Goal: Information Seeking & Learning: Learn about a topic

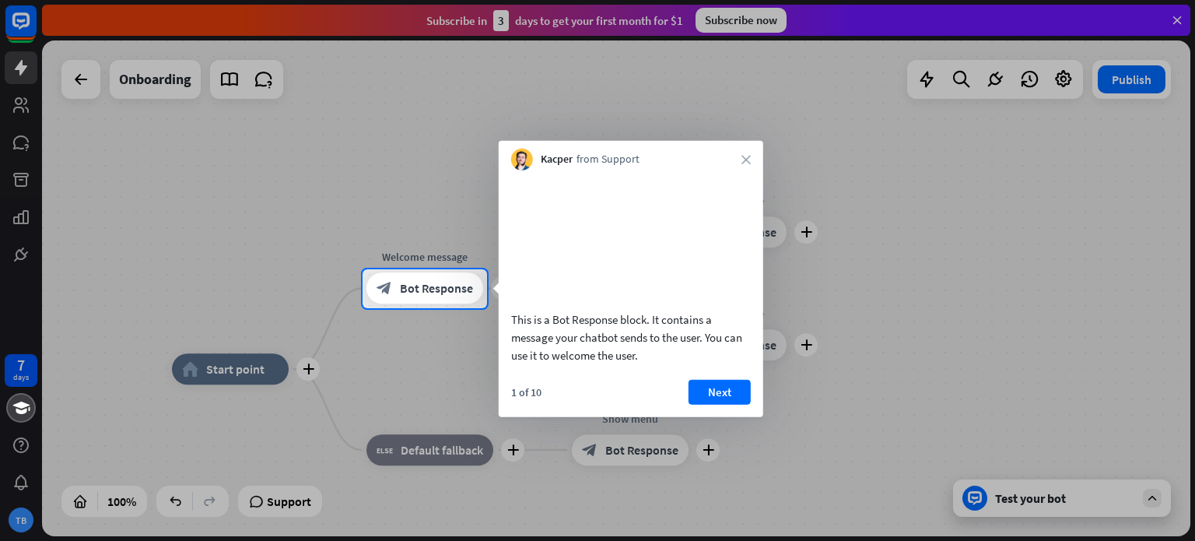
click at [672, 205] on video at bounding box center [631, 238] width 240 height 120
click at [705, 404] on button "Next" at bounding box center [719, 391] width 62 height 25
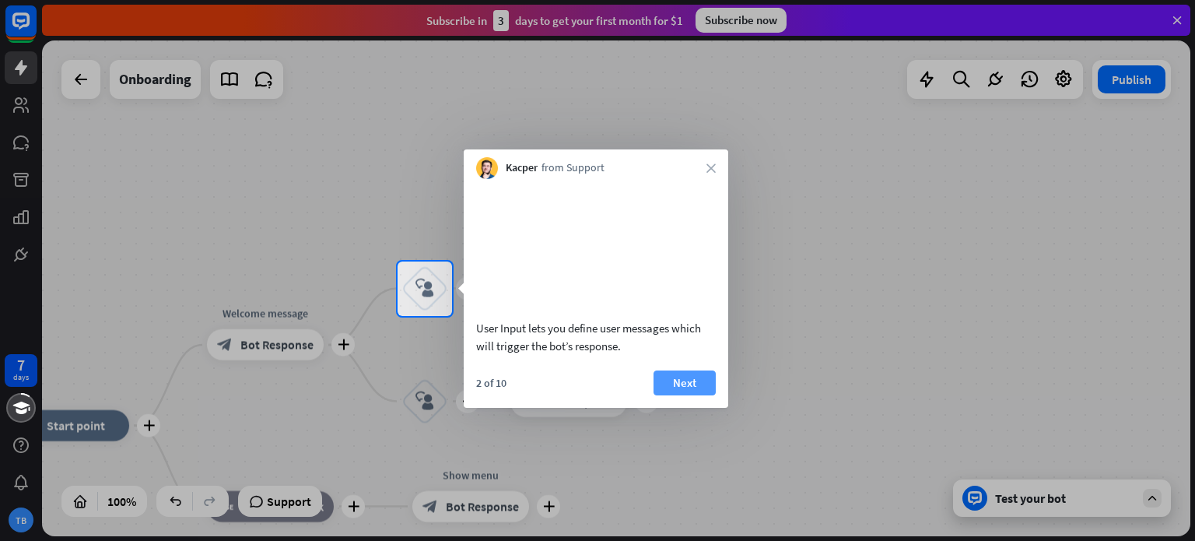
click at [703, 395] on button "Next" at bounding box center [684, 382] width 62 height 25
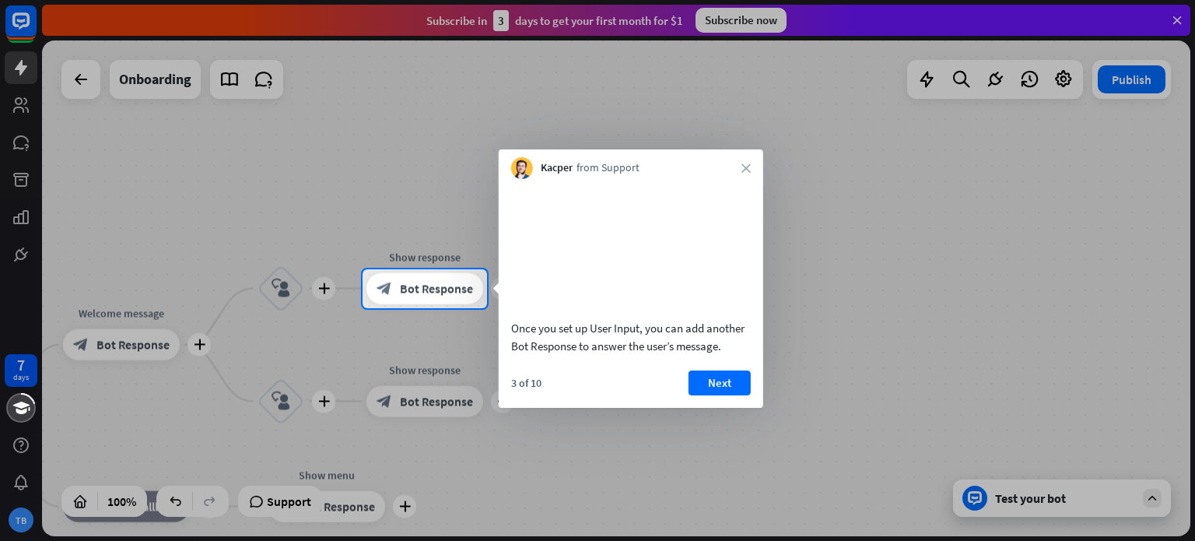
click at [703, 395] on button "Next" at bounding box center [719, 382] width 62 height 25
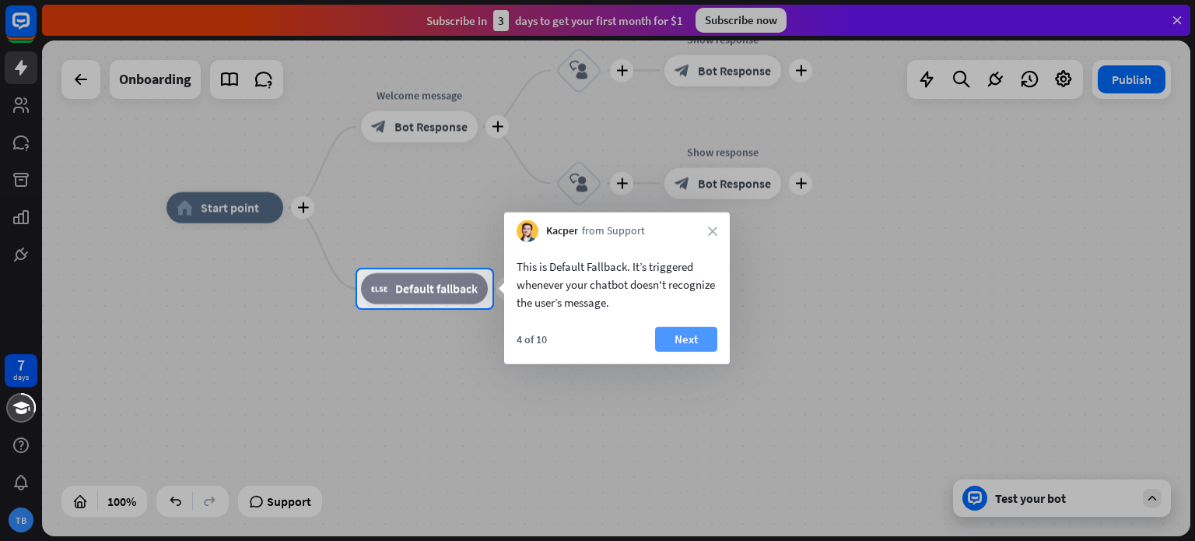
click at [703, 338] on button "Next" at bounding box center [686, 339] width 62 height 25
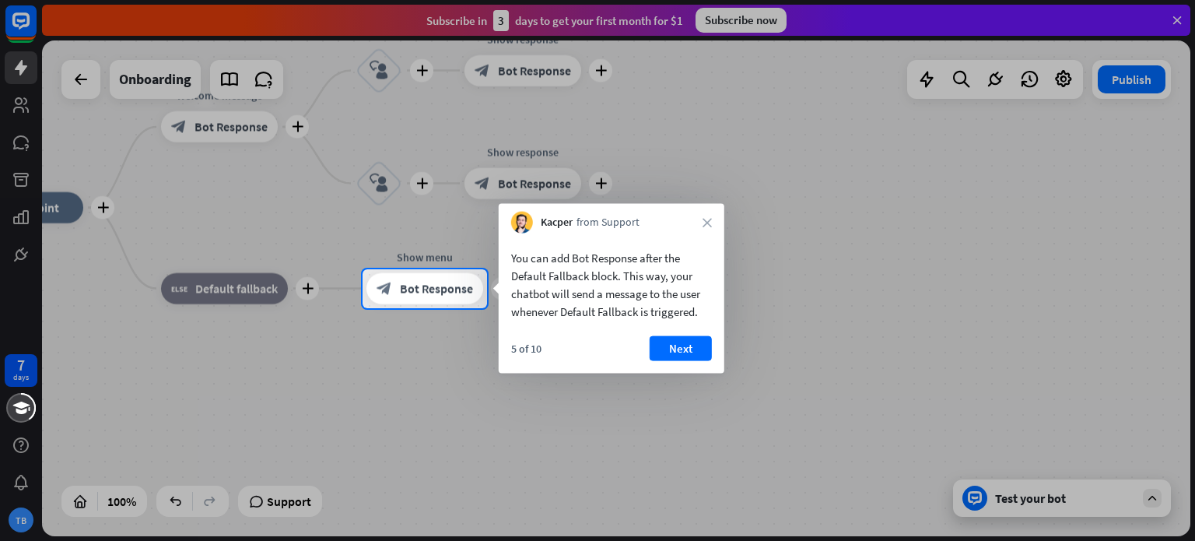
click at [183, 77] on div at bounding box center [597, 134] width 1195 height 269
click at [705, 222] on icon "close" at bounding box center [706, 222] width 9 height 9
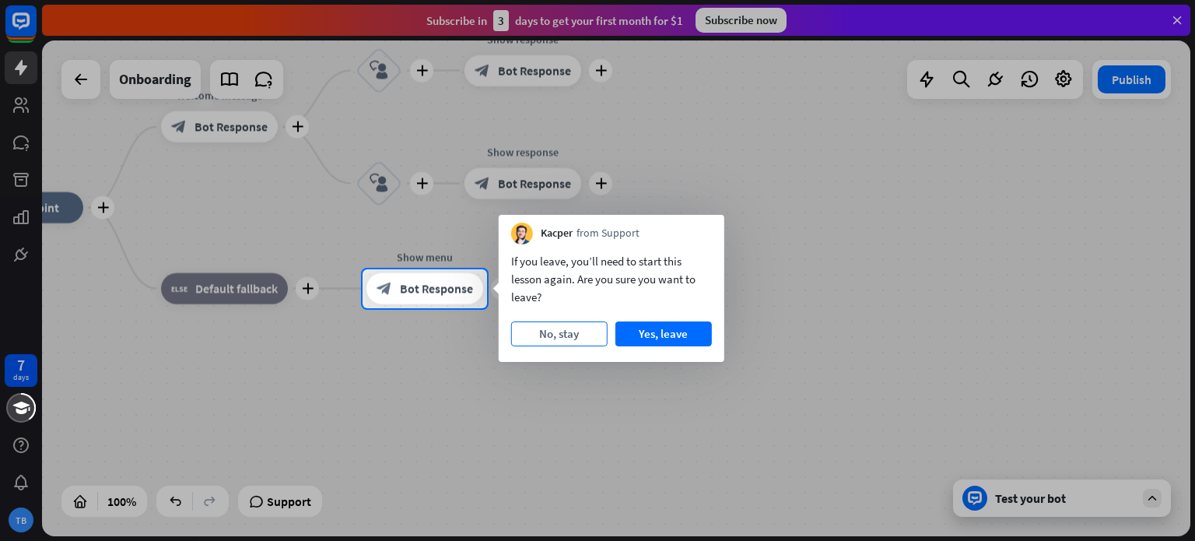
click at [567, 335] on button "No, stay" at bounding box center [559, 333] width 96 height 25
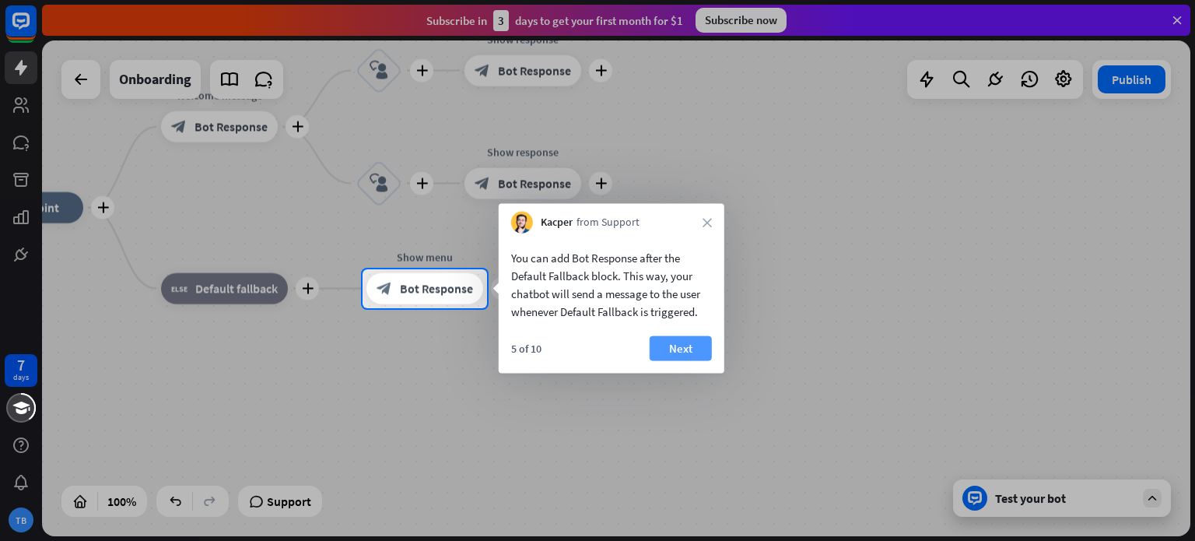
click at [694, 348] on button "Next" at bounding box center [681, 348] width 62 height 25
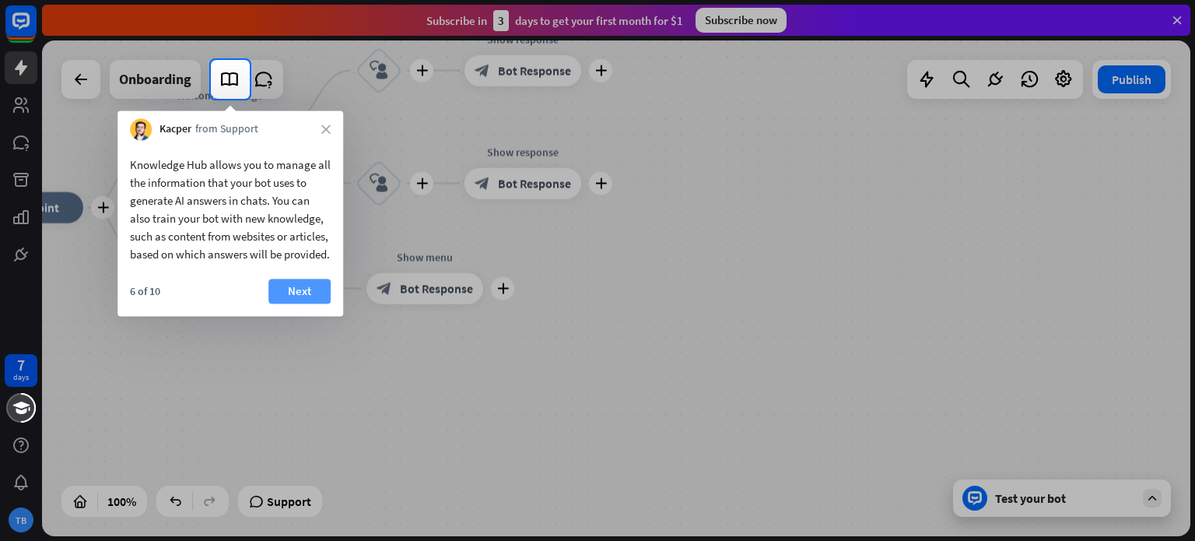
click at [286, 303] on button "Next" at bounding box center [299, 290] width 62 height 25
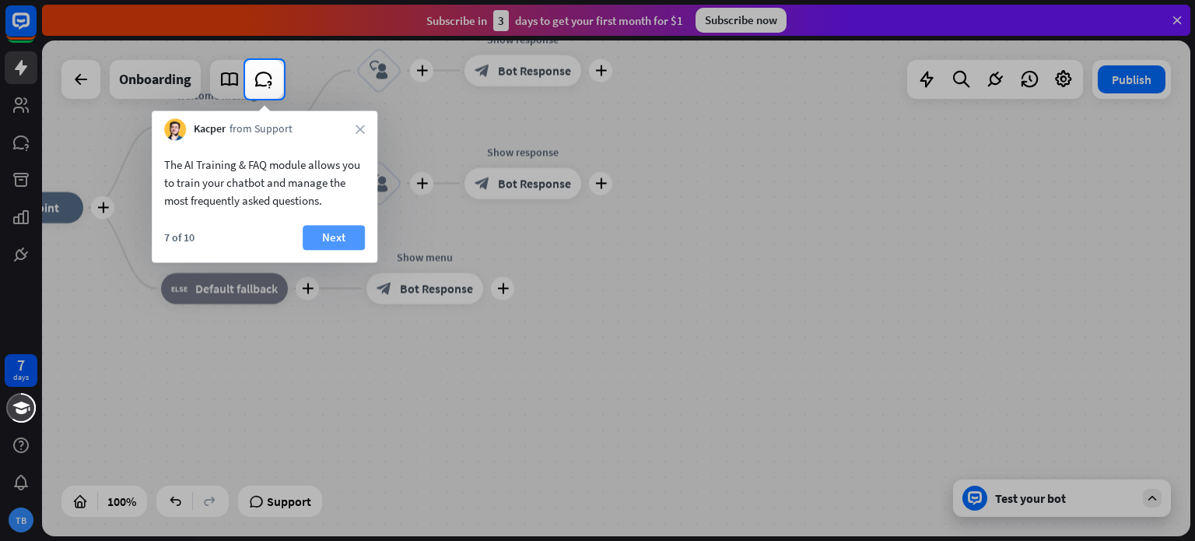
click at [335, 233] on button "Next" at bounding box center [334, 237] width 62 height 25
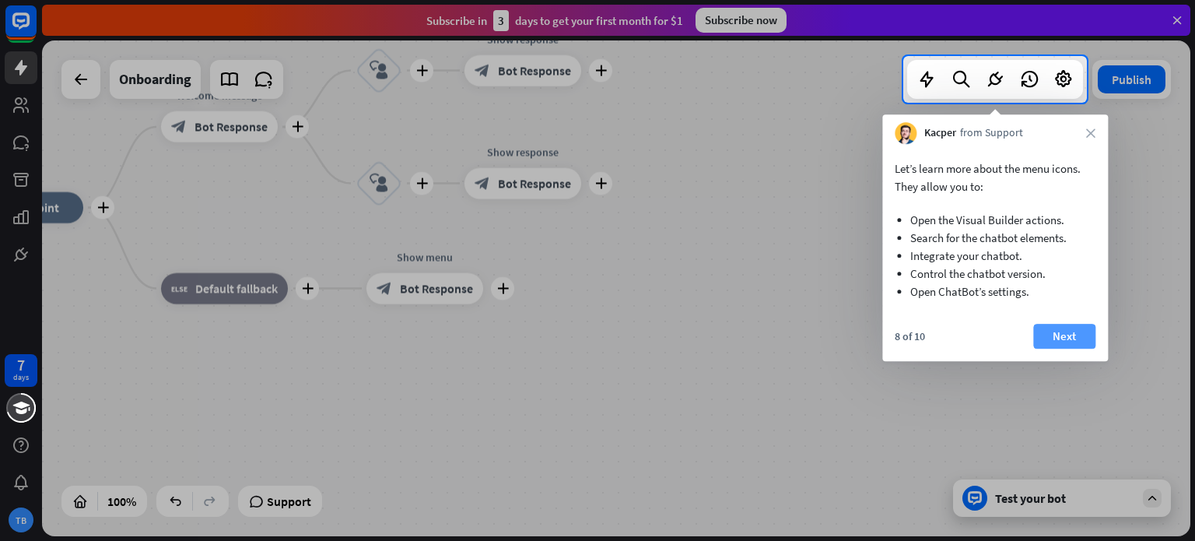
click at [1080, 331] on button "Next" at bounding box center [1064, 336] width 62 height 25
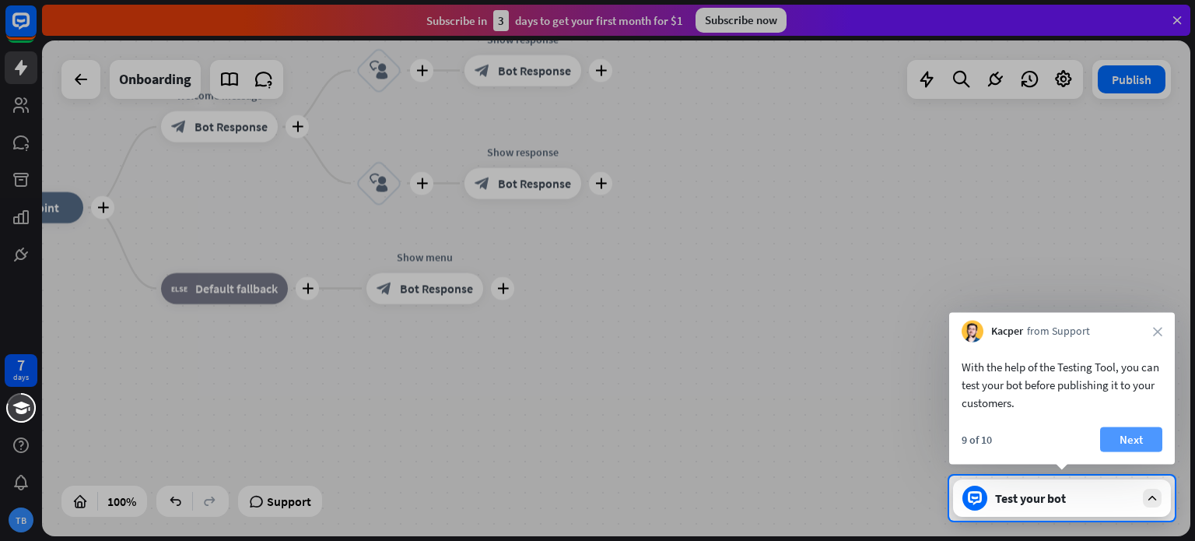
click at [1148, 435] on button "Next" at bounding box center [1131, 439] width 62 height 25
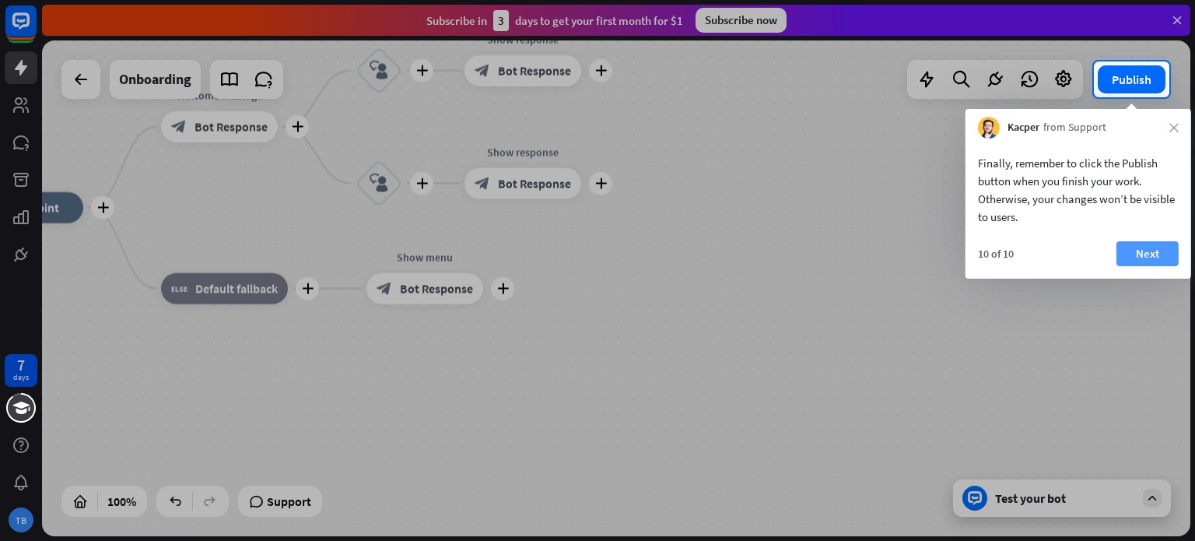
click at [1151, 243] on button "Next" at bounding box center [1147, 253] width 62 height 25
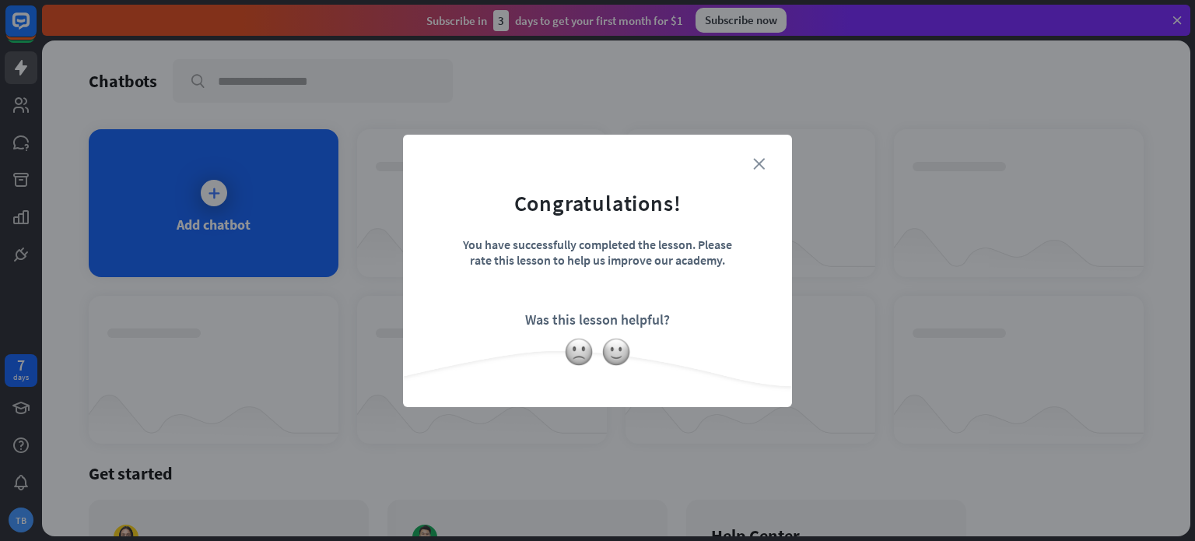
click at [759, 167] on icon "close" at bounding box center [759, 164] width 12 height 12
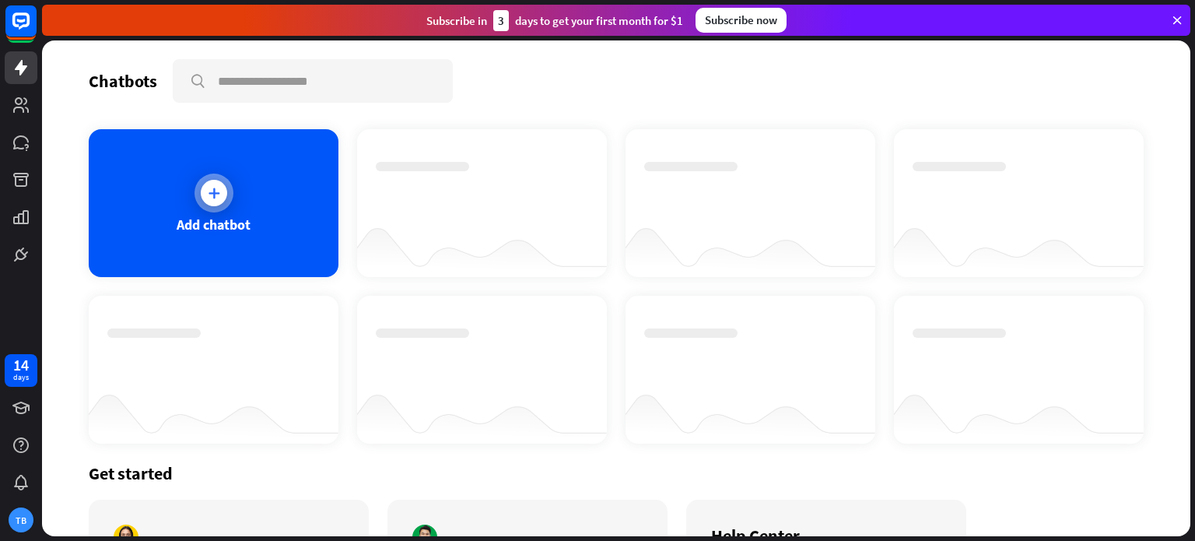
click at [227, 223] on div "Add chatbot" at bounding box center [214, 224] width 74 height 18
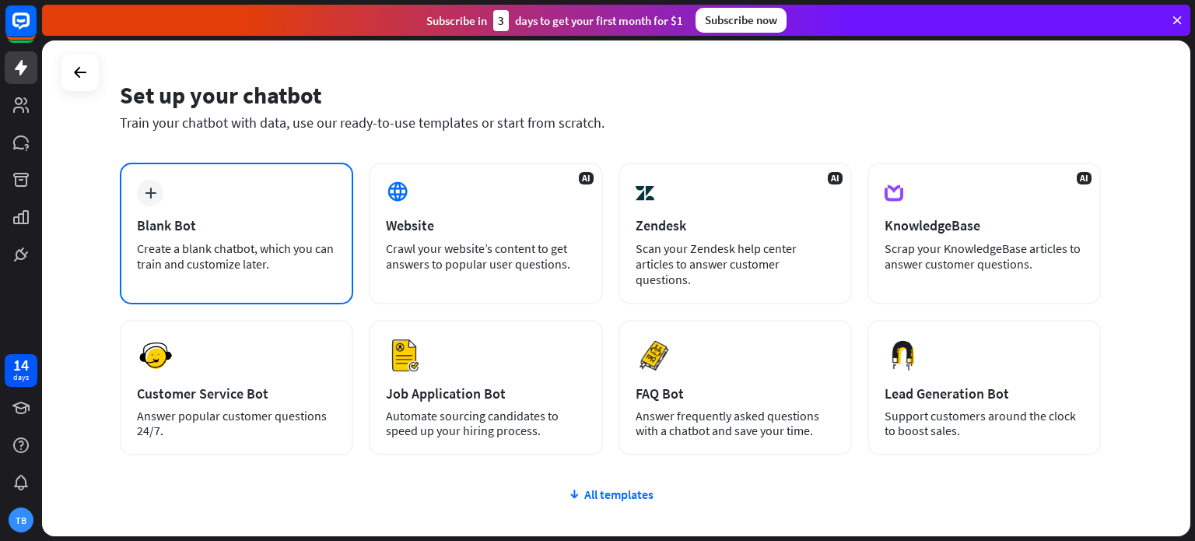
scroll to position [78, 0]
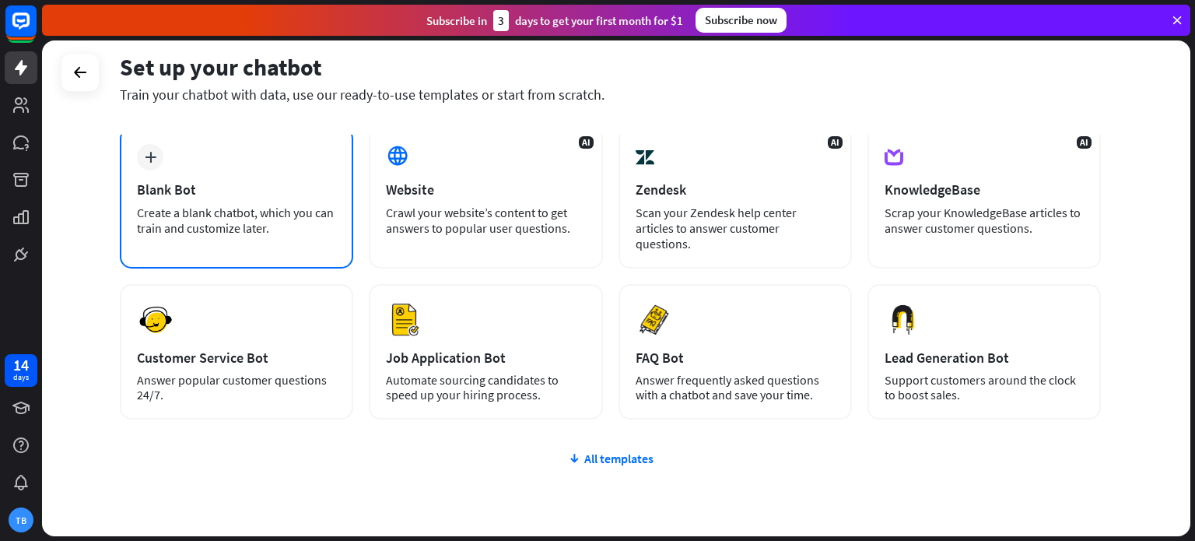
click at [239, 219] on div "Create a blank chatbot, which you can train and customize later." at bounding box center [236, 220] width 199 height 31
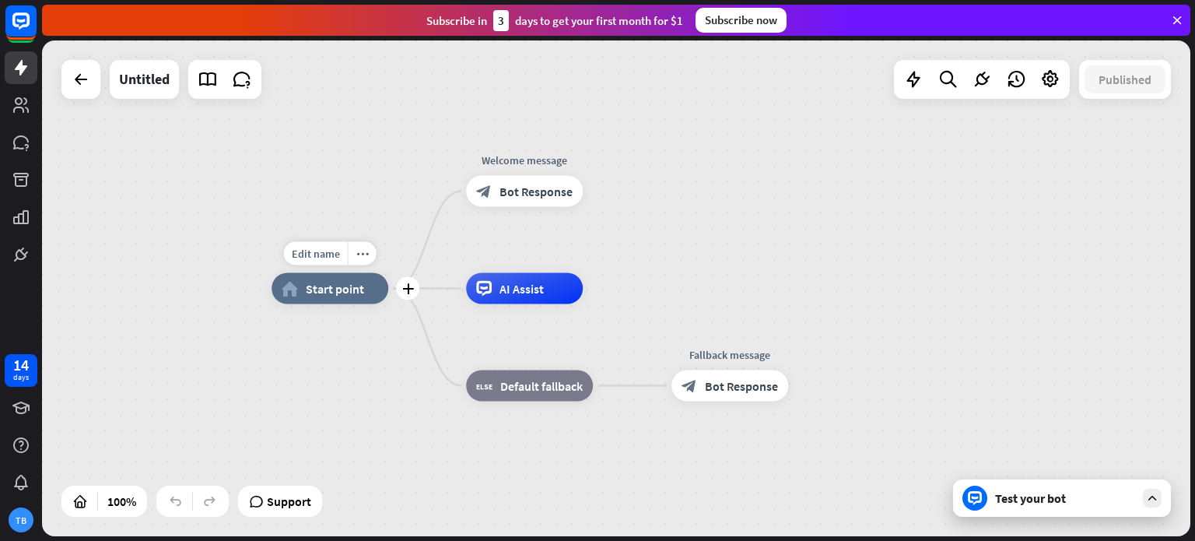
click at [351, 295] on span "Start point" at bounding box center [335, 289] width 58 height 16
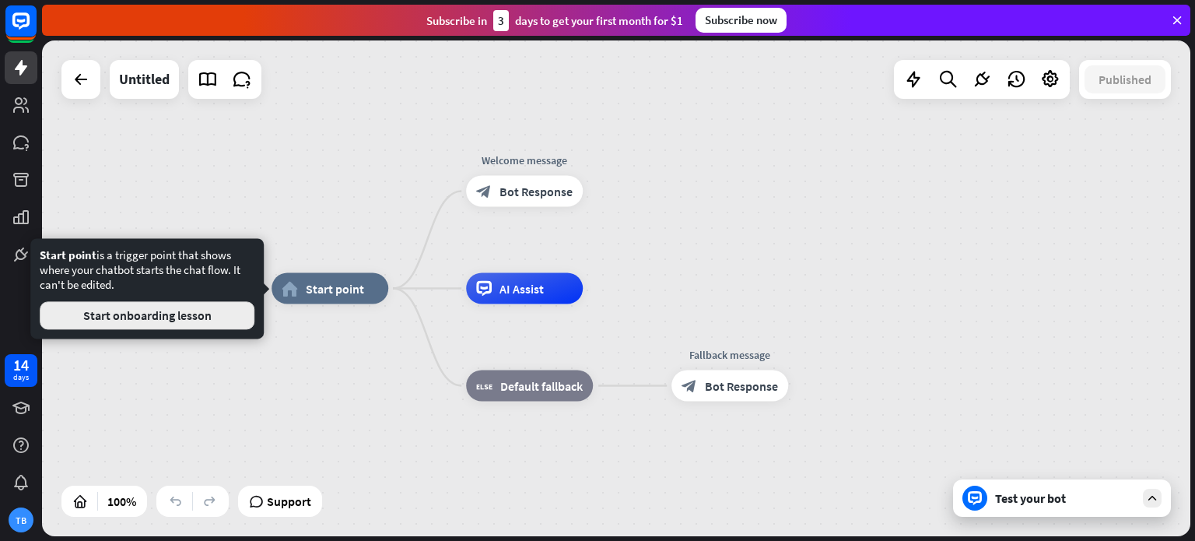
click at [202, 316] on button "Start onboarding lesson" at bounding box center [147, 315] width 215 height 28
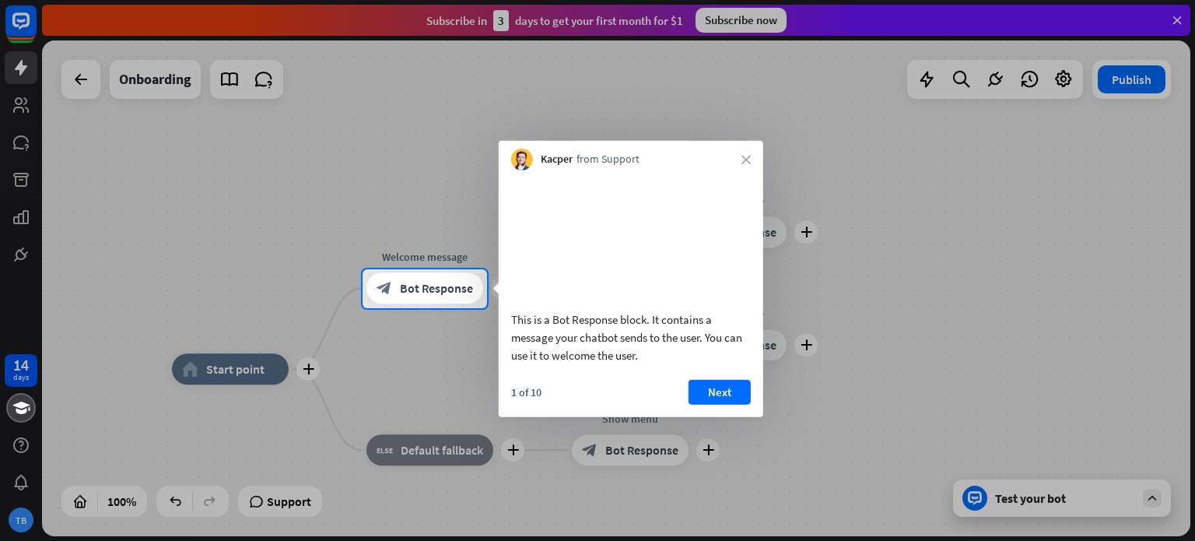
click at [613, 219] on video at bounding box center [631, 238] width 240 height 120
click at [588, 234] on video at bounding box center [631, 238] width 240 height 120
click at [742, 152] on div "Kacper from Support close" at bounding box center [631, 156] width 264 height 30
click at [747, 159] on icon "close" at bounding box center [745, 159] width 9 height 9
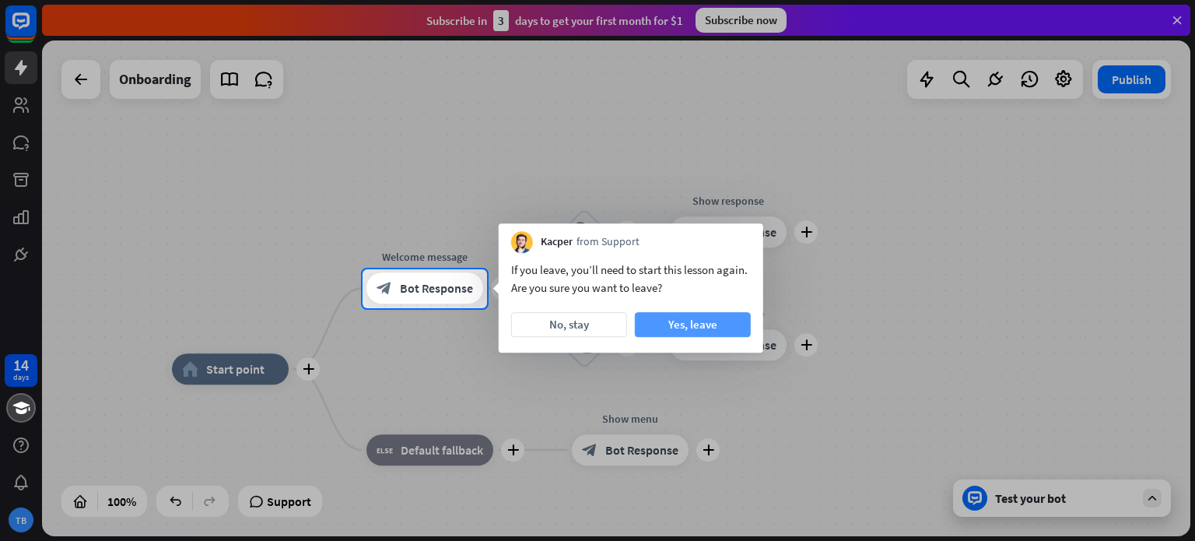
click at [682, 324] on button "Yes, leave" at bounding box center [693, 324] width 116 height 25
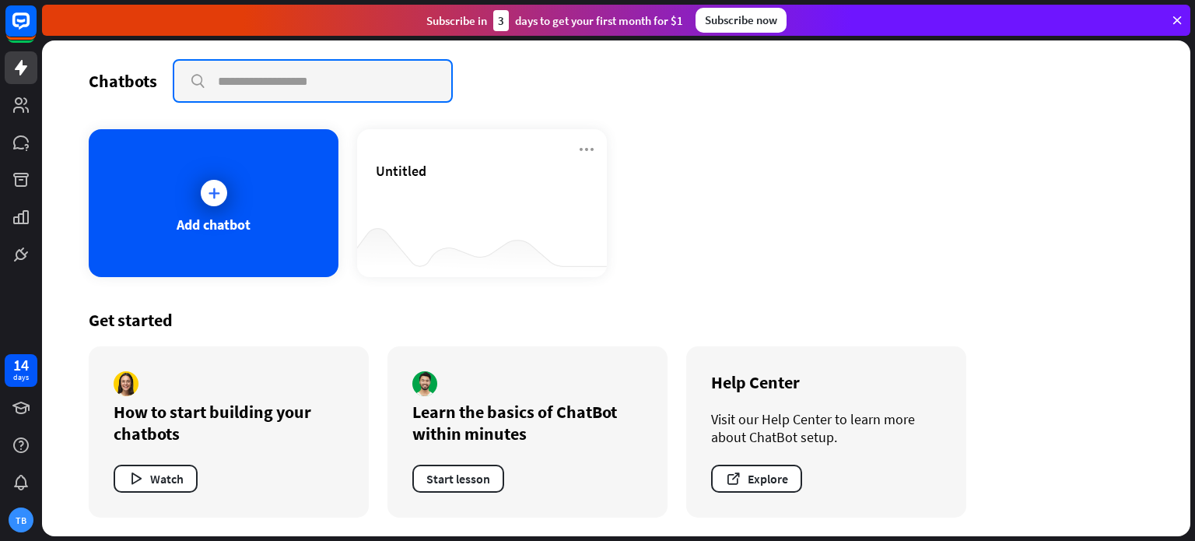
click at [324, 86] on input "text" at bounding box center [312, 81] width 277 height 40
